Goal: Navigation & Orientation: Find specific page/section

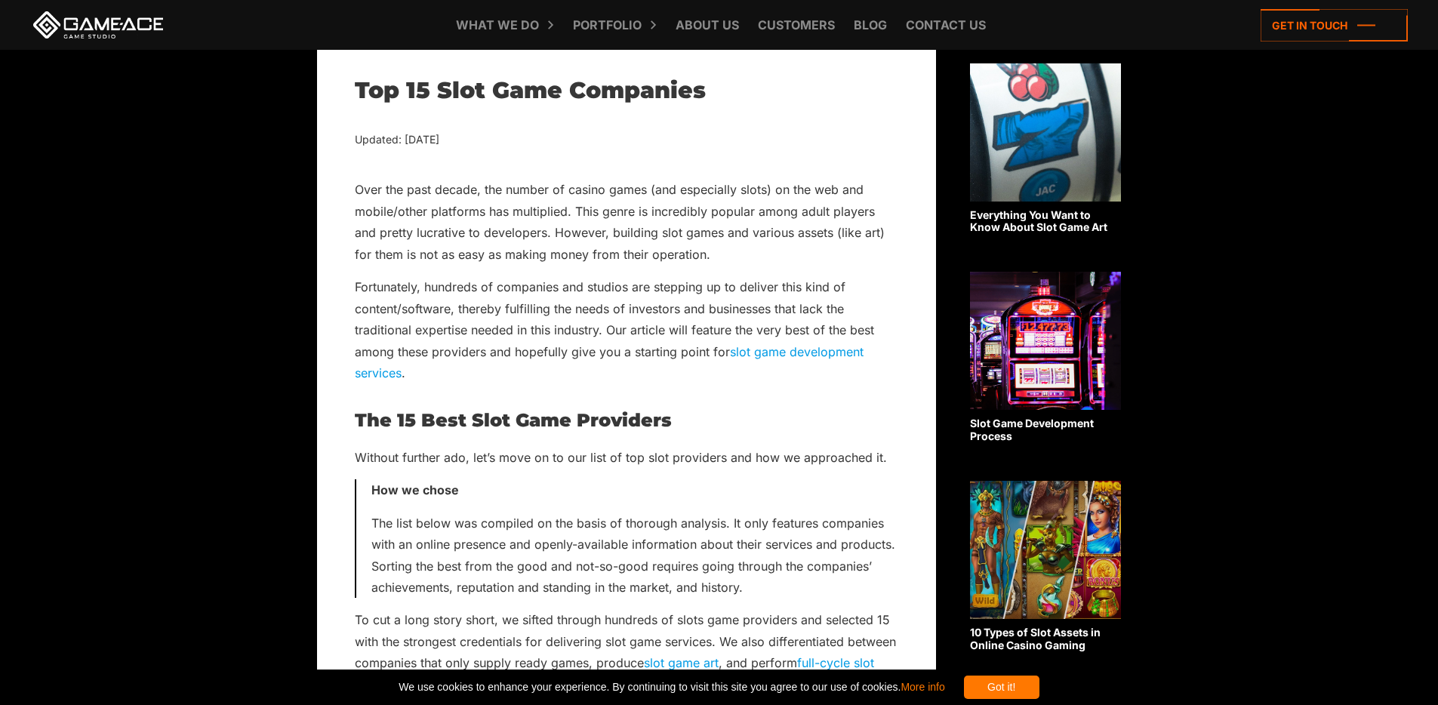
scroll to position [707, 0]
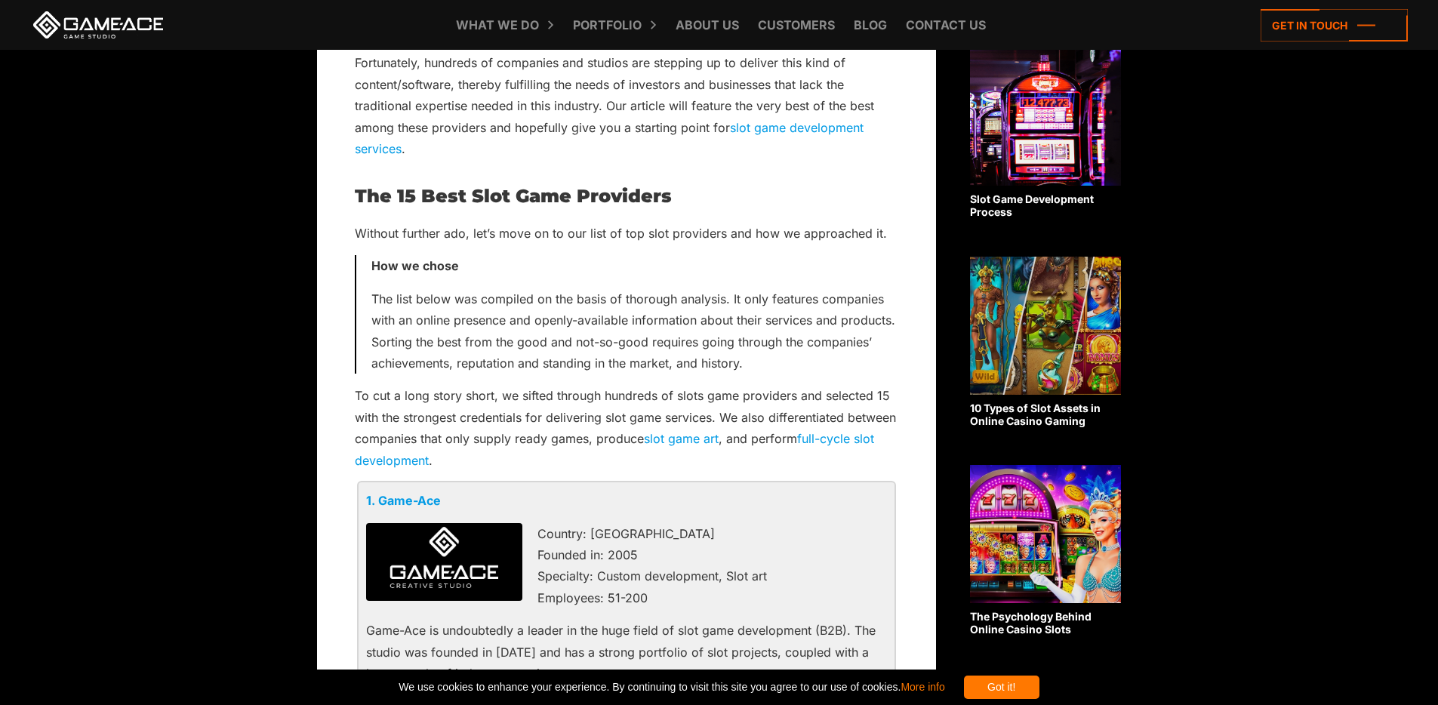
click at [392, 499] on link "1. Game-Ace" at bounding box center [403, 500] width 75 height 15
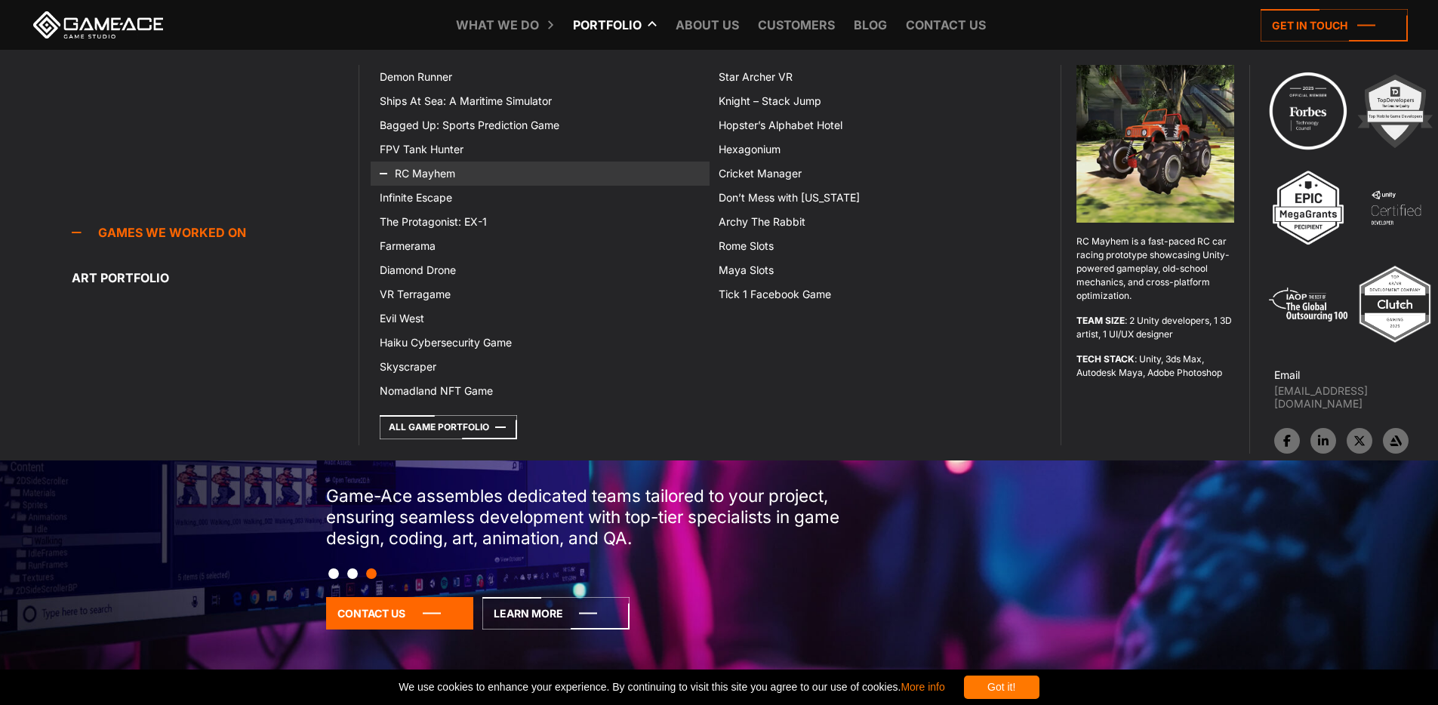
click at [483, 172] on link "RC Mayhem" at bounding box center [540, 174] width 339 height 24
